Goal: Task Accomplishment & Management: Complete application form

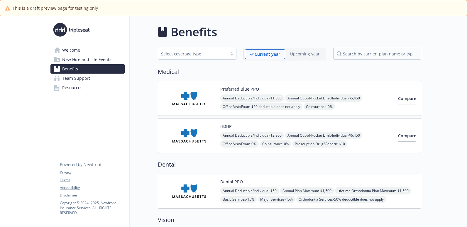
click at [99, 57] on span "New Hire and Life Events" at bounding box center [86, 59] width 49 height 9
